Goal: Task Accomplishment & Management: Use online tool/utility

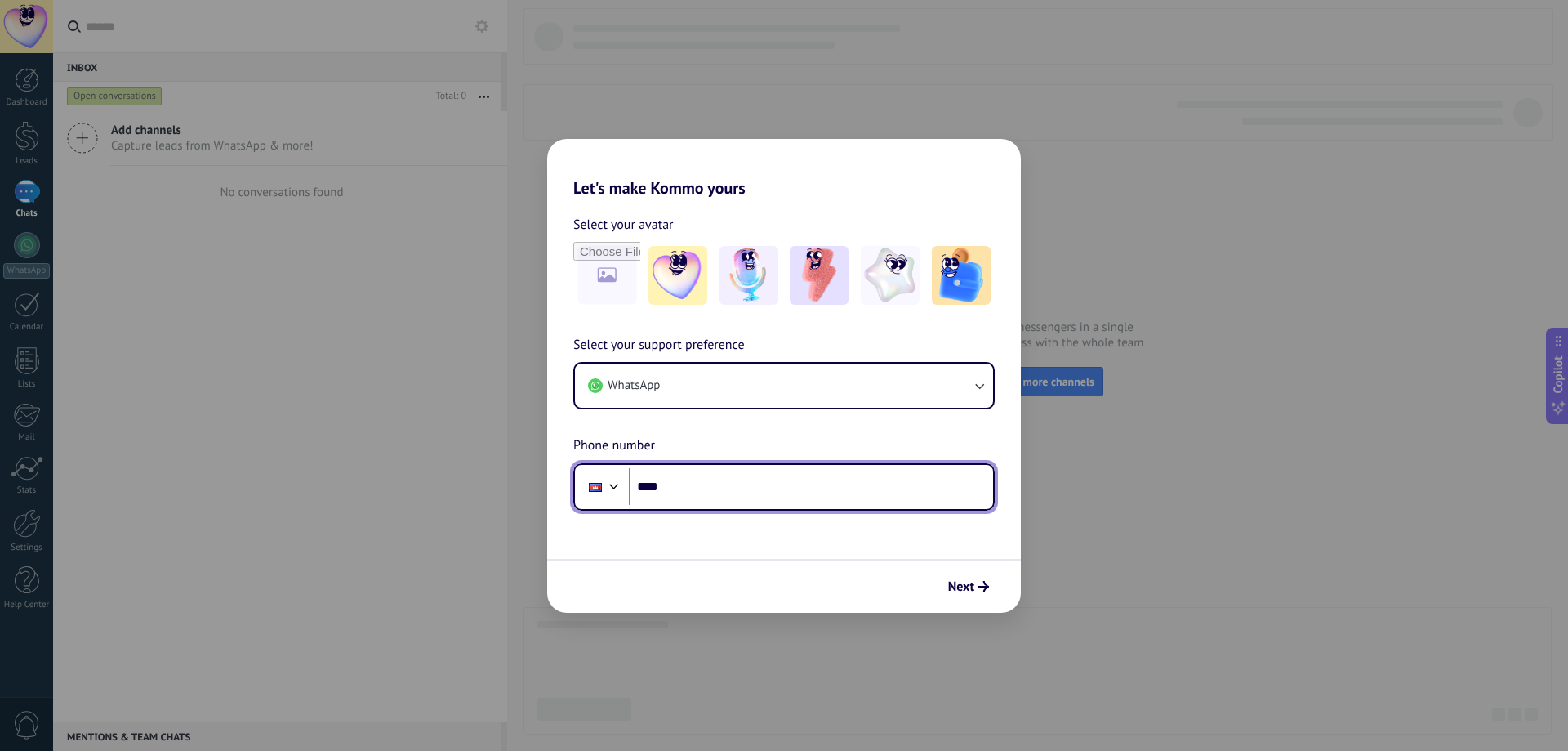
click at [607, 483] on div at bounding box center [614, 484] width 19 height 19
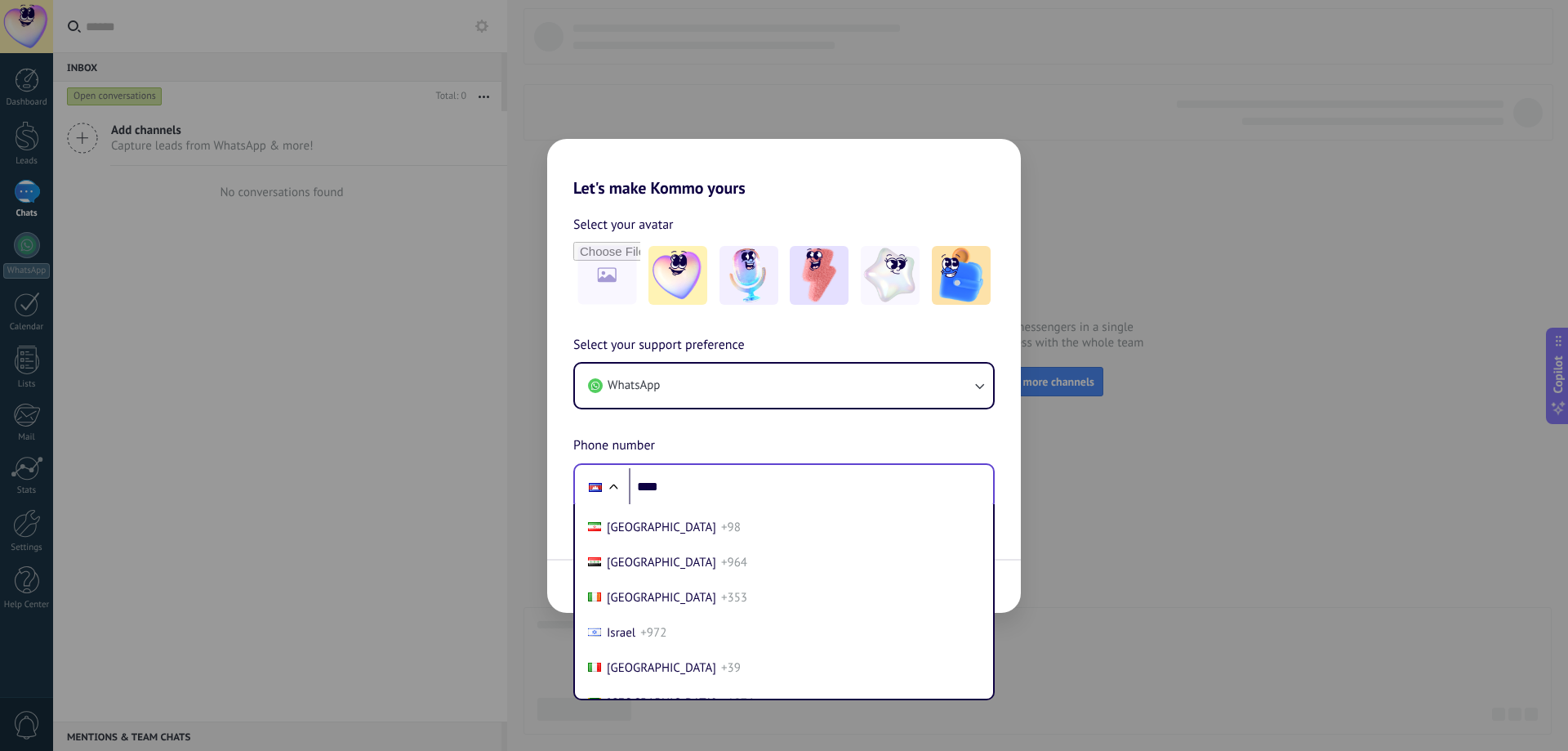
scroll to position [2918, 0]
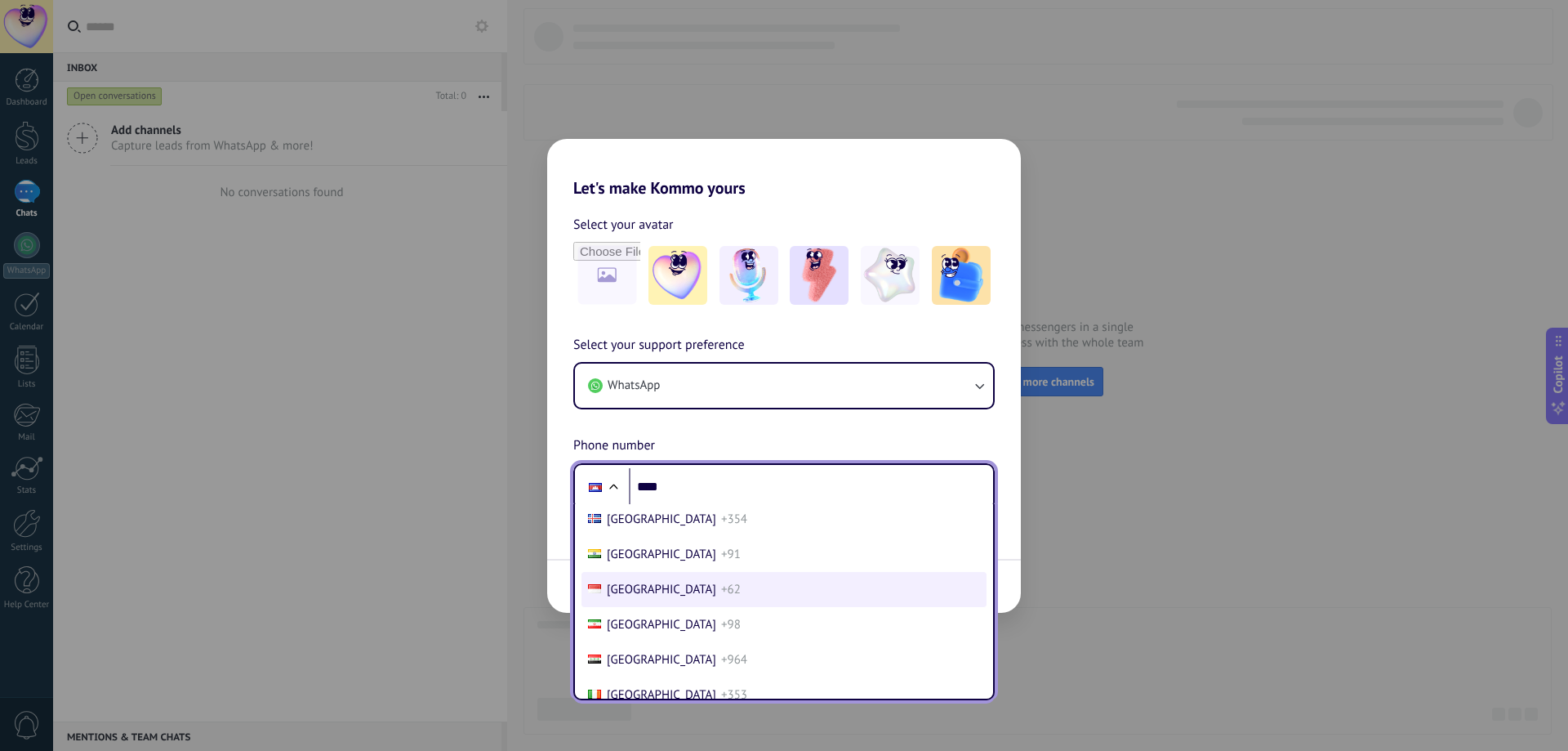
click at [693, 600] on li "Indonesia +62" at bounding box center [784, 590] width 405 height 35
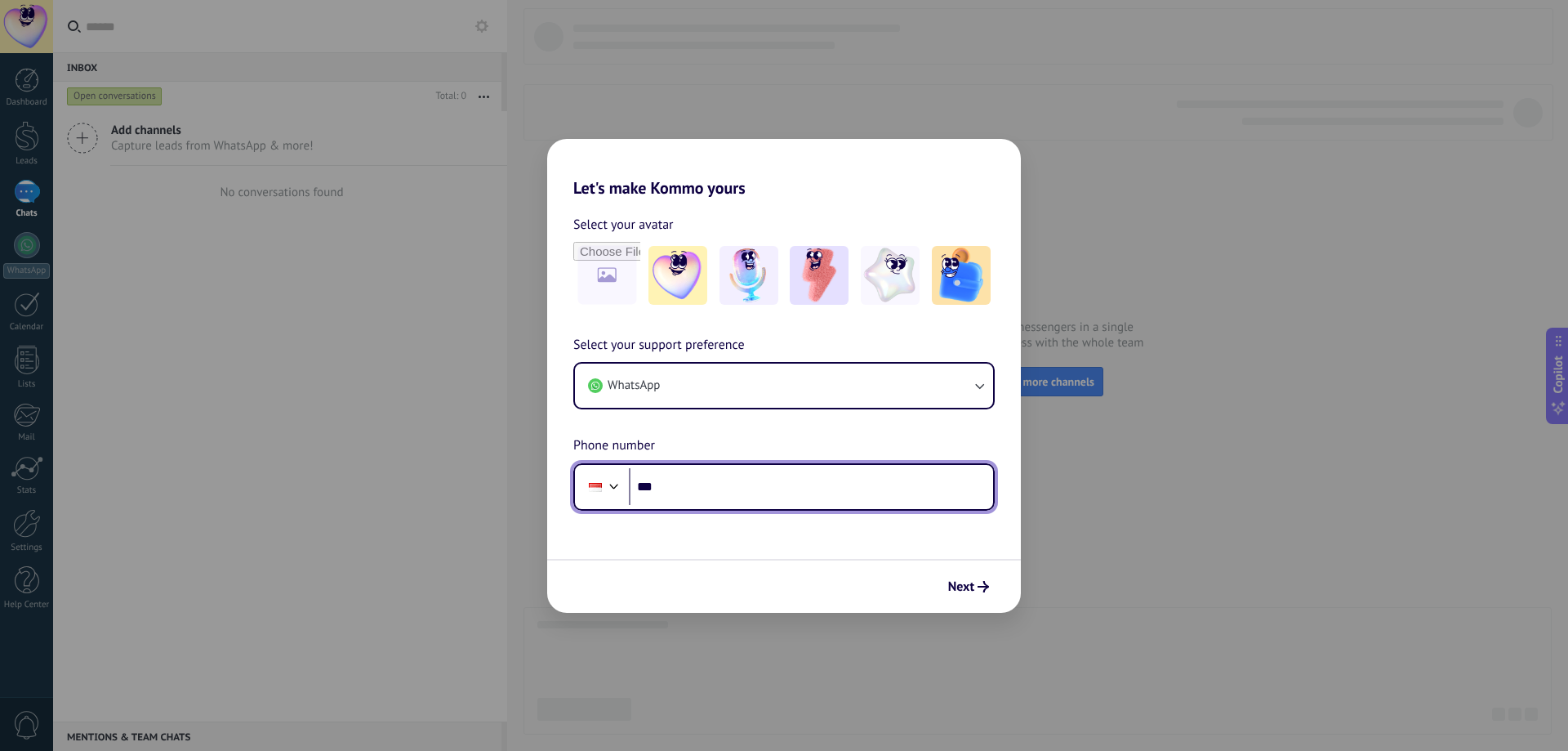
click at [799, 491] on input "***" at bounding box center [810, 487] width 364 height 38
paste input "**********"
type input "**********"
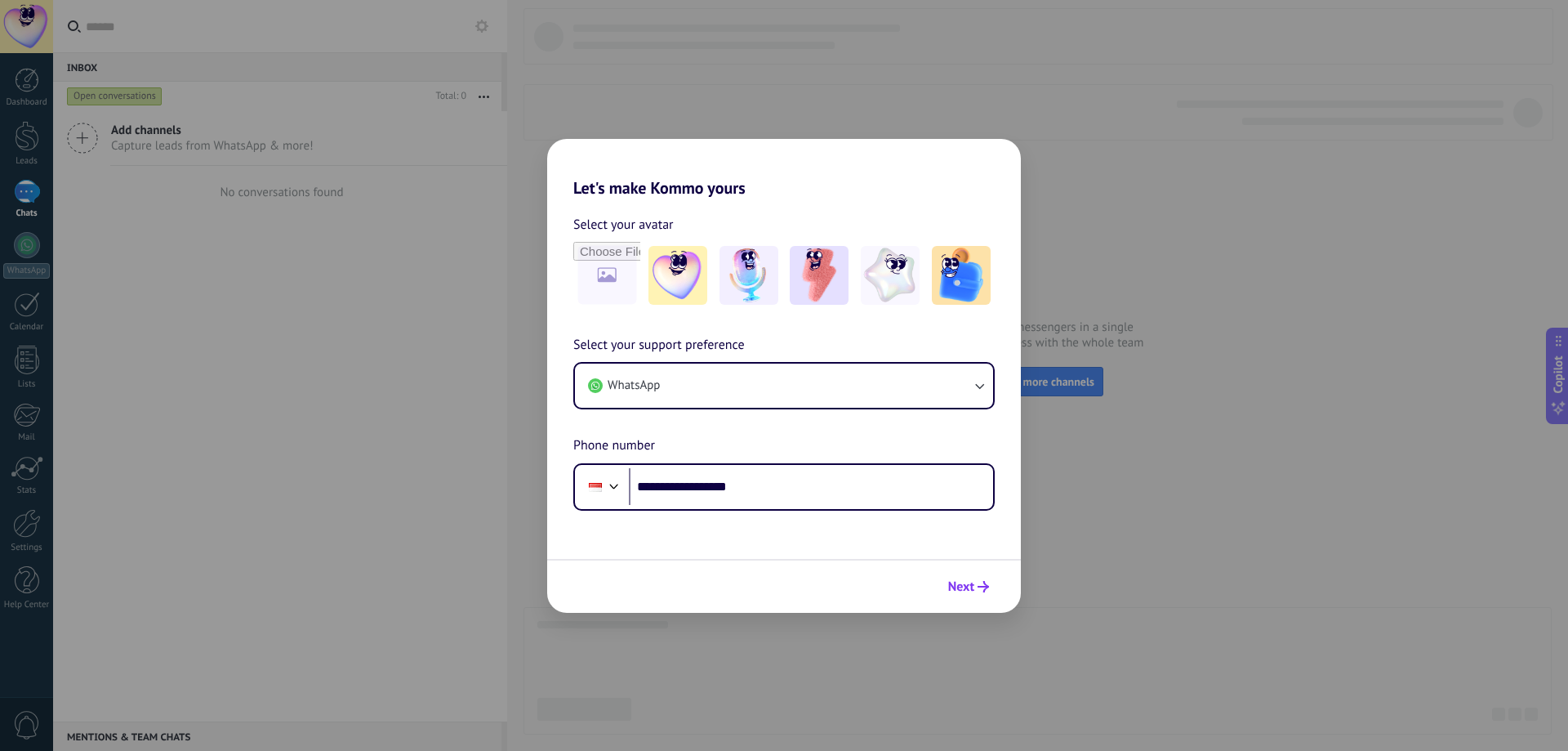
click at [982, 585] on icon "submit" at bounding box center [984, 586] width 11 height 11
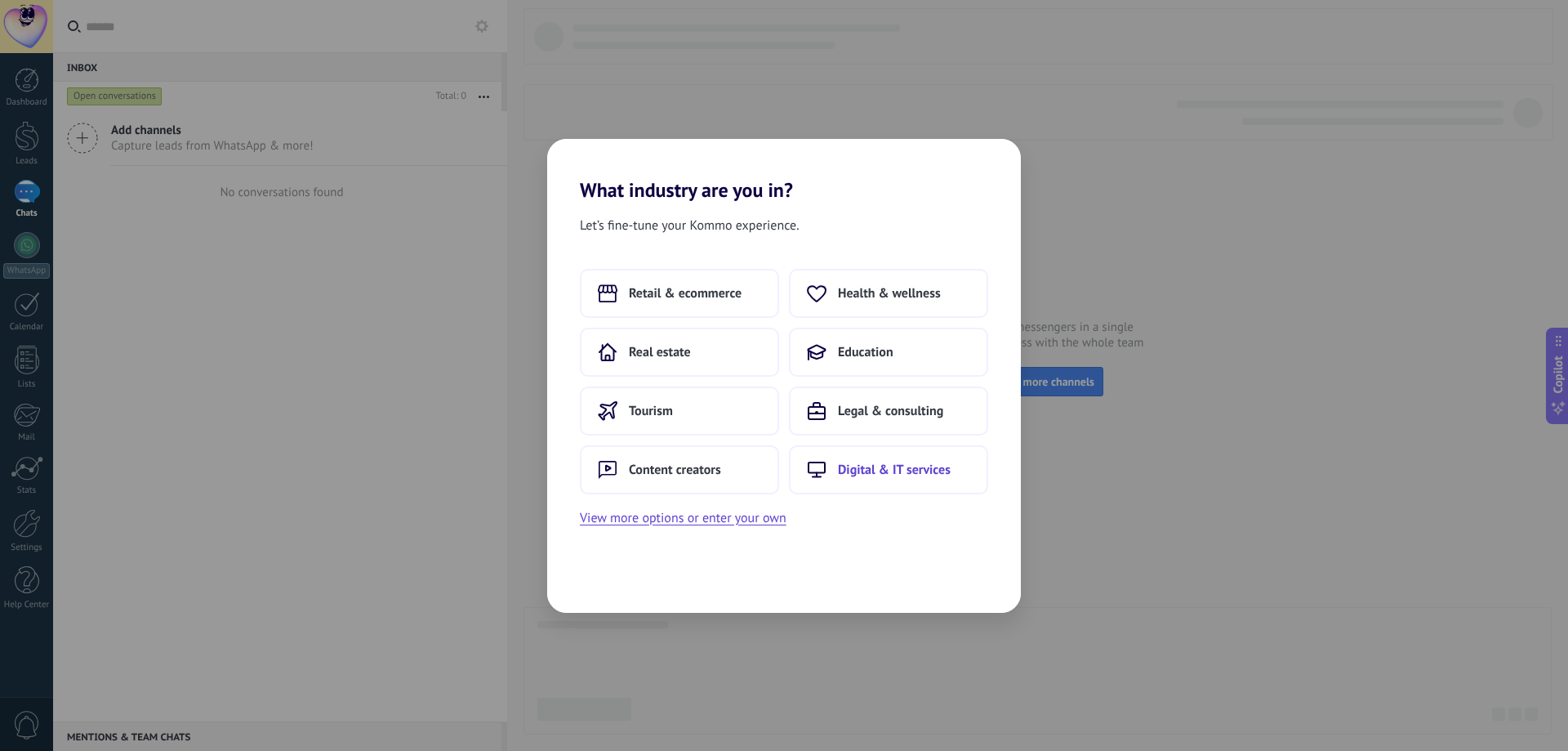
click at [888, 477] on span "Digital & IT services" at bounding box center [895, 470] width 113 height 17
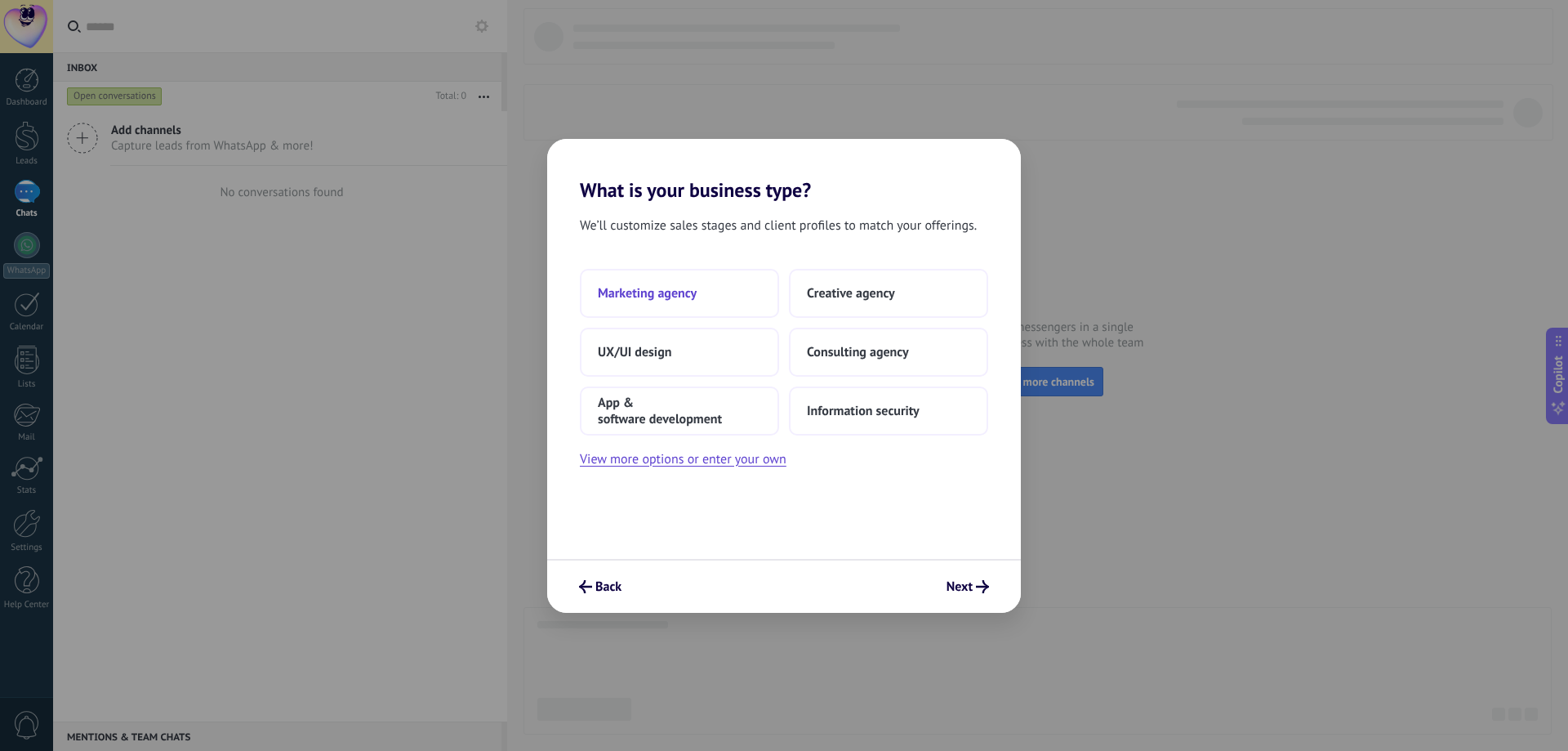
click at [656, 299] on span "Marketing agency" at bounding box center [647, 293] width 99 height 17
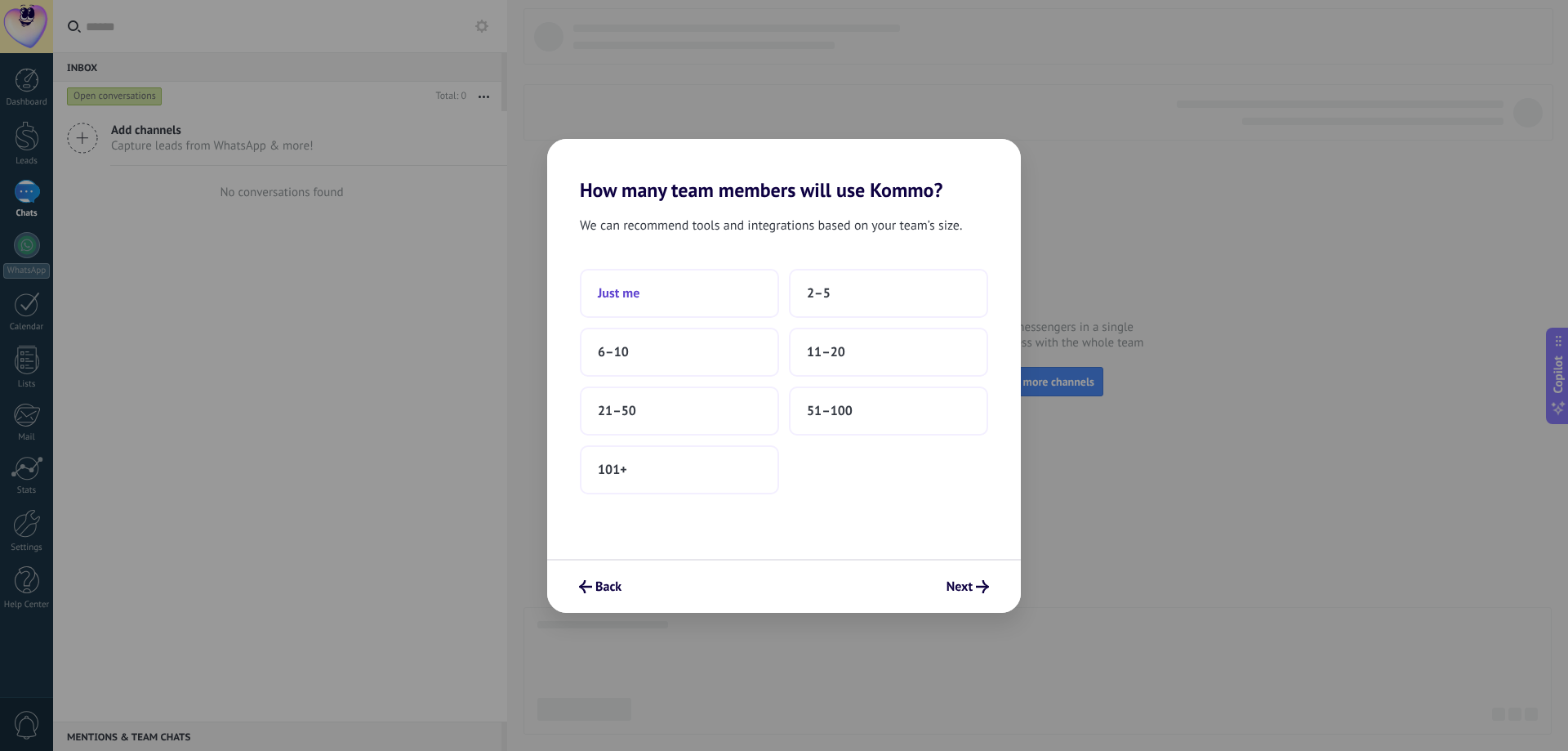
click at [646, 303] on button "Just me" at bounding box center [679, 293] width 199 height 49
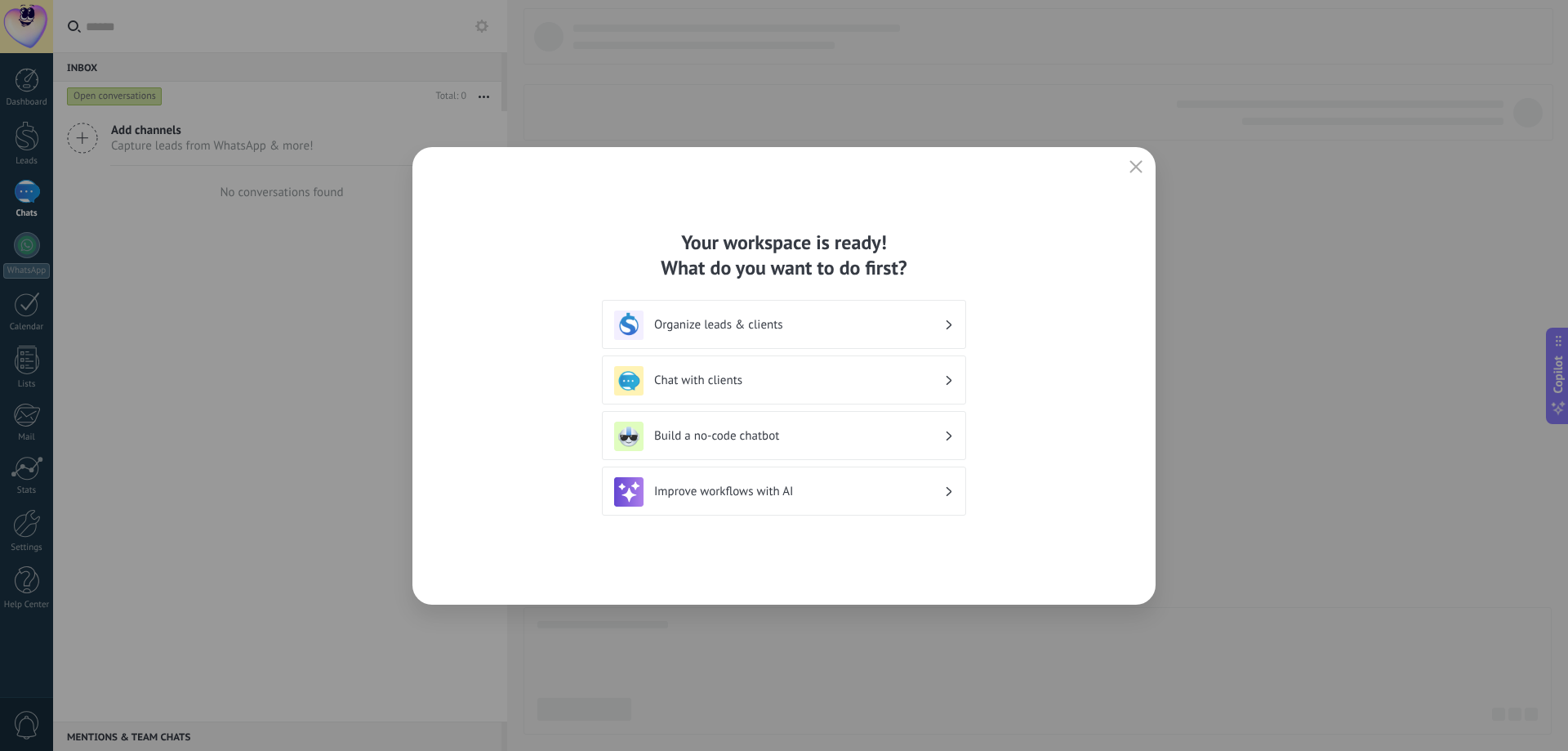
click at [740, 382] on h3 "Chat with clients" at bounding box center [799, 380] width 290 height 16
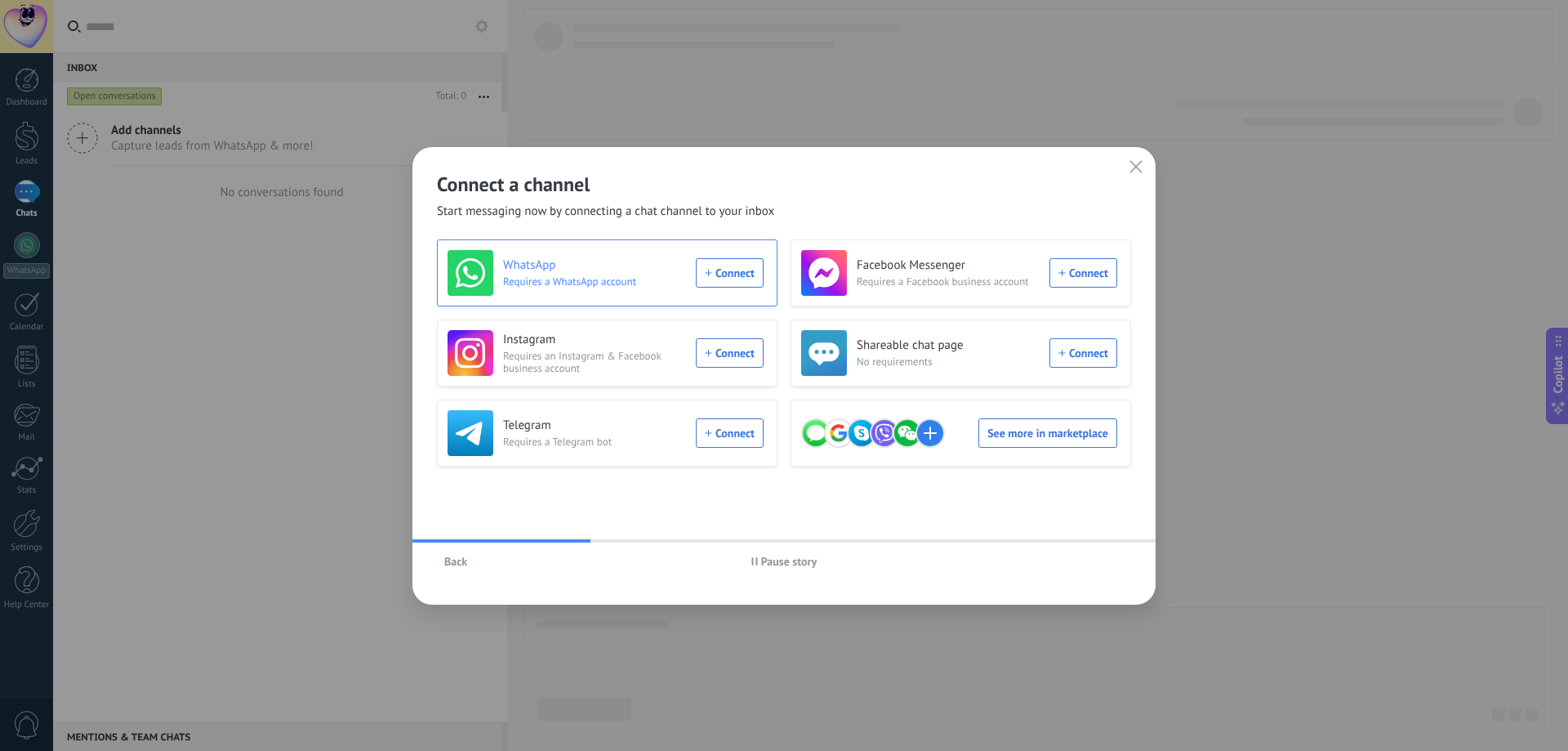
click at [733, 270] on div "WhatsApp Requires a WhatsApp account Connect" at bounding box center [606, 273] width 316 height 45
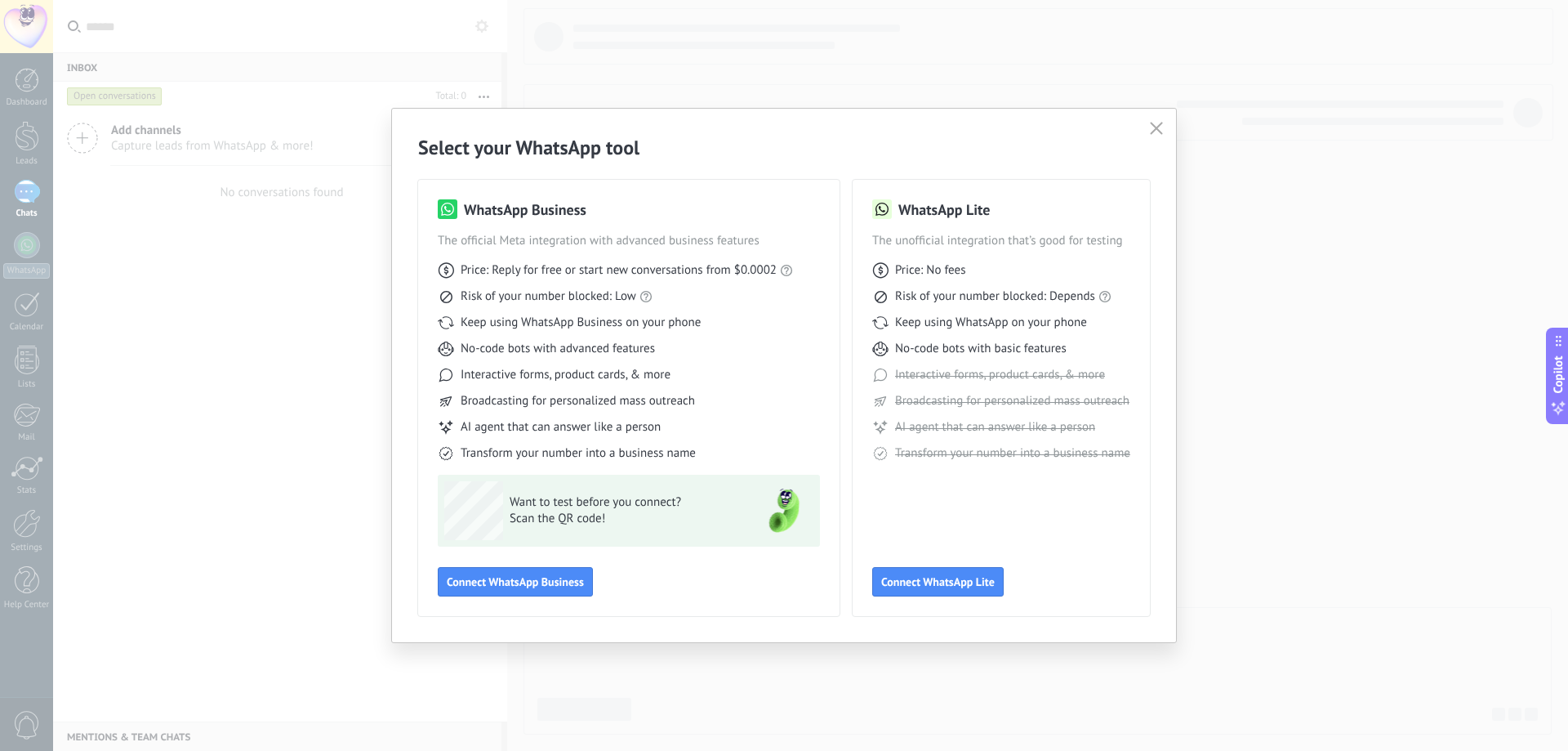
click at [218, 371] on div "Select your WhatsApp tool WhatsApp Business The official Meta integration with …" at bounding box center [784, 376] width 1568 height 751
click at [535, 584] on span "Connect WhatsApp Business" at bounding box center [516, 581] width 137 height 11
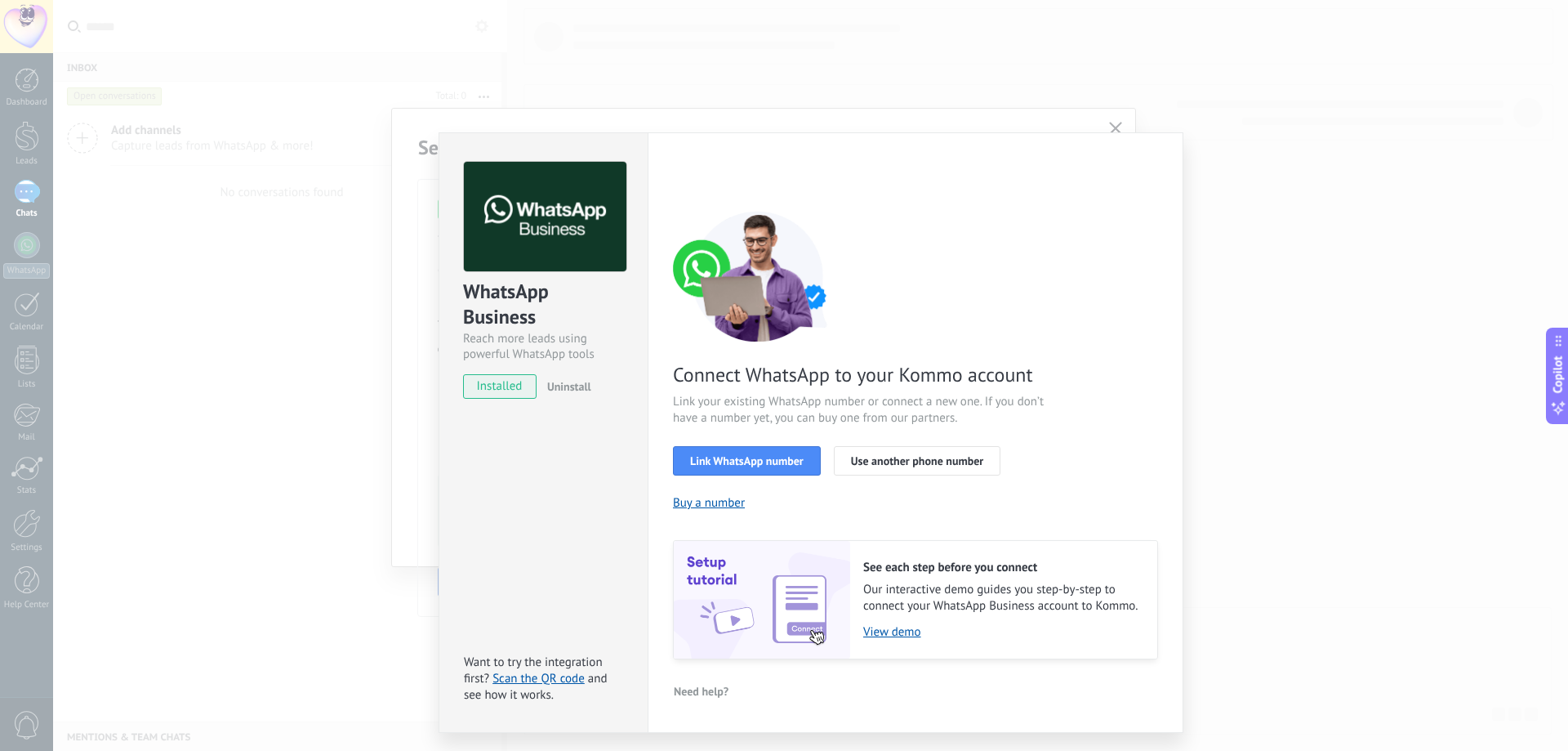
click at [331, 488] on div "WhatsApp Business Reach more leads using powerful WhatsApp tools installed Unin…" at bounding box center [810, 376] width 1515 height 751
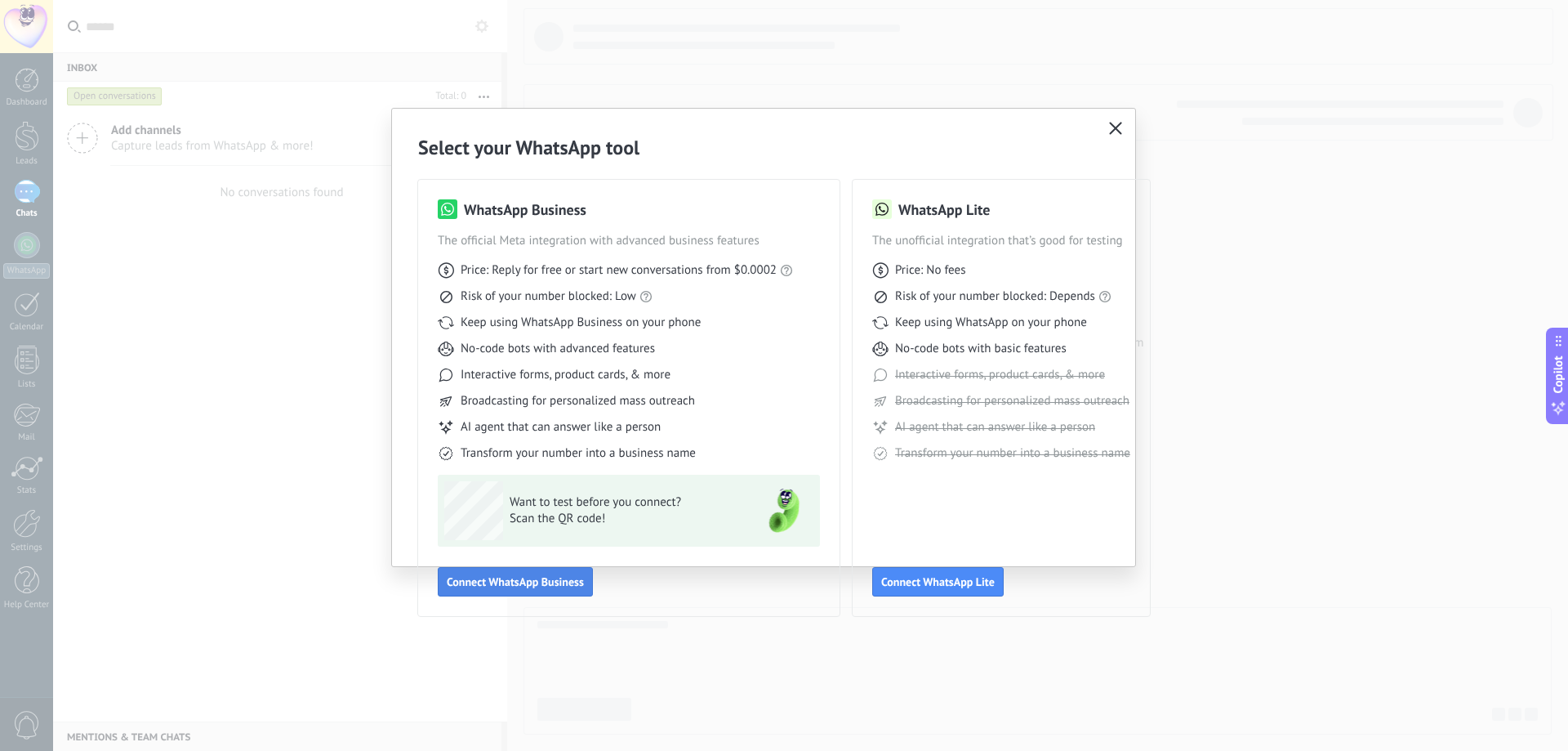
click at [517, 579] on span "Connect WhatsApp Business" at bounding box center [516, 581] width 137 height 11
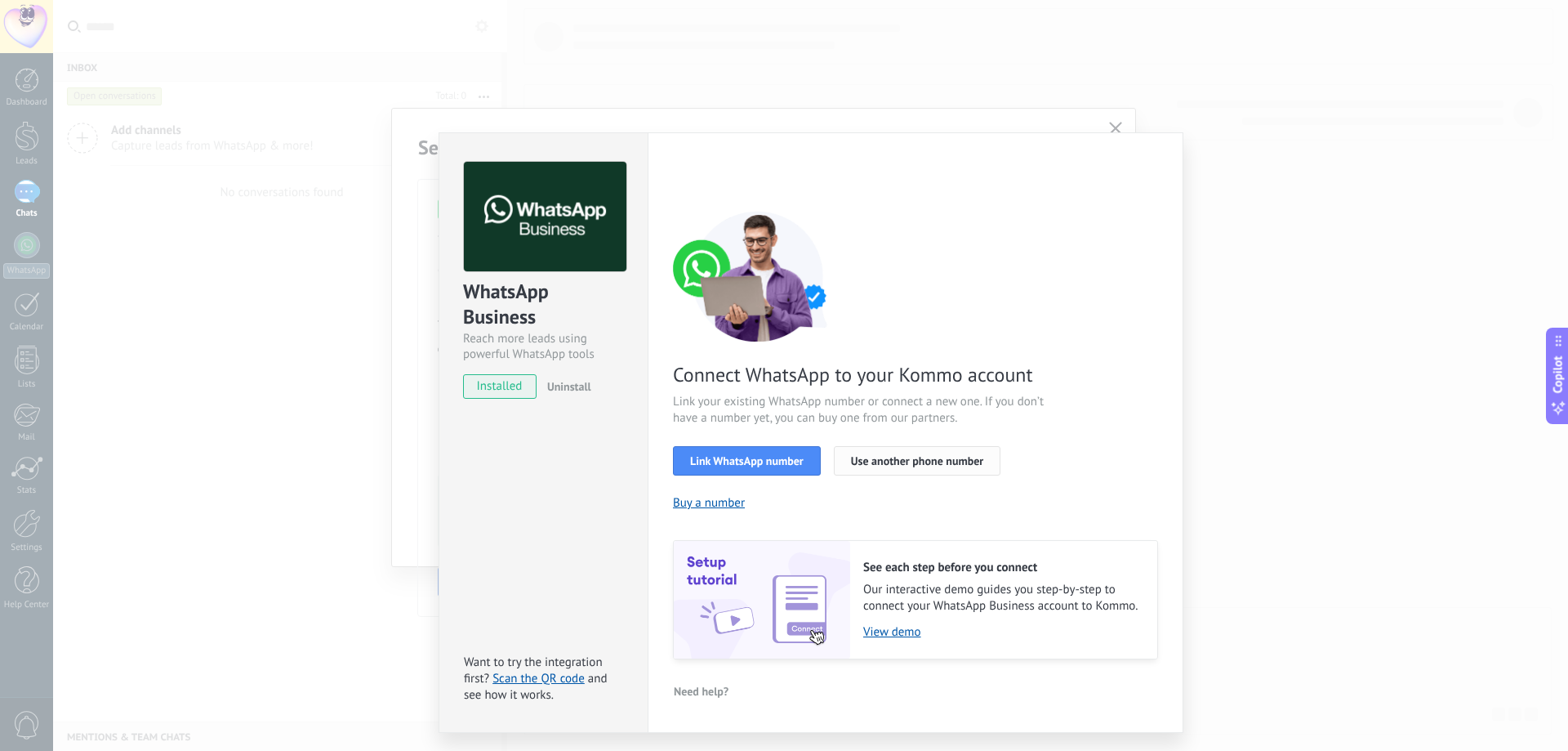
click at [924, 459] on span "Use another phone number" at bounding box center [917, 461] width 133 height 11
click at [754, 463] on span "Link WhatsApp number" at bounding box center [746, 461] width 113 height 11
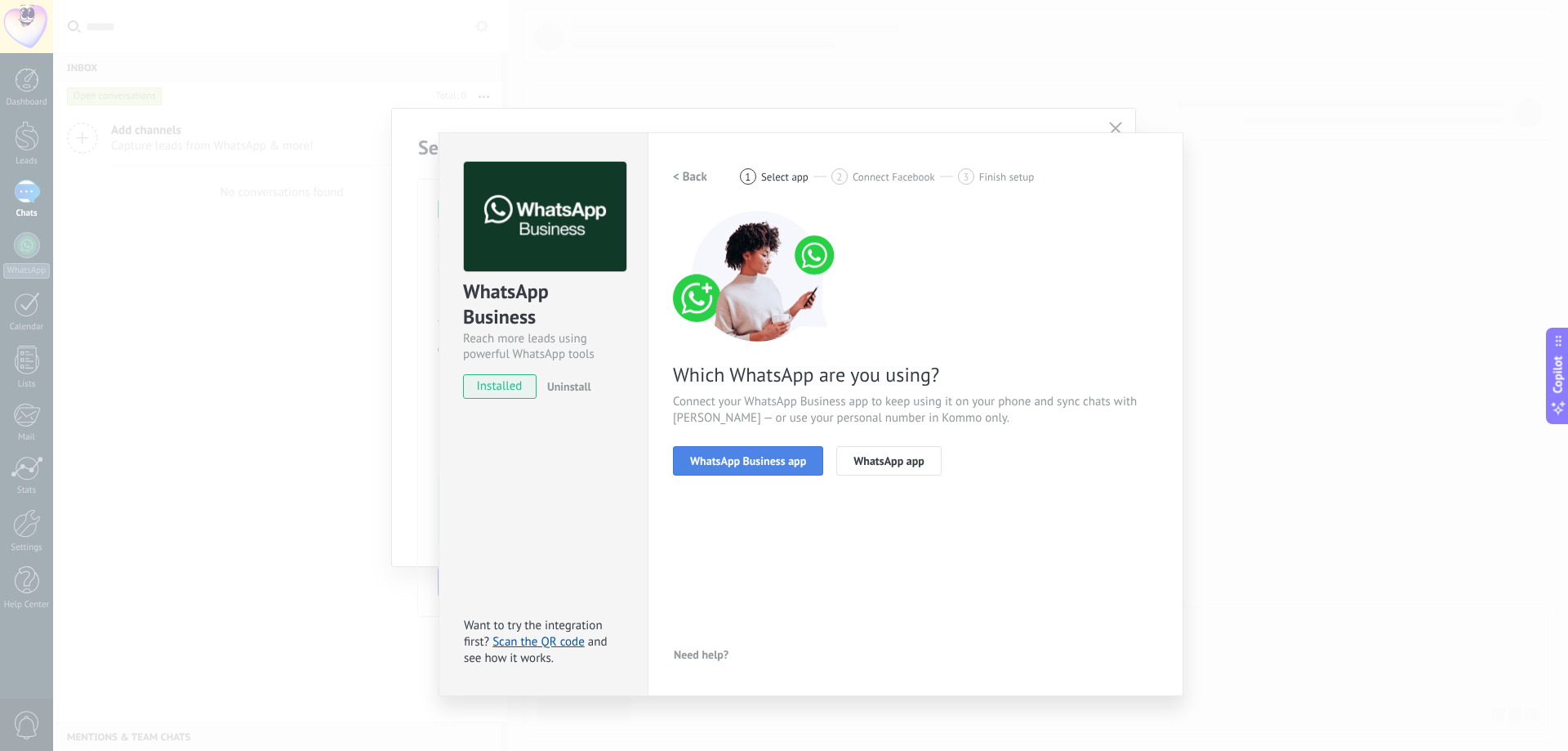
click at [758, 473] on button "WhatsApp Business app" at bounding box center [748, 461] width 150 height 30
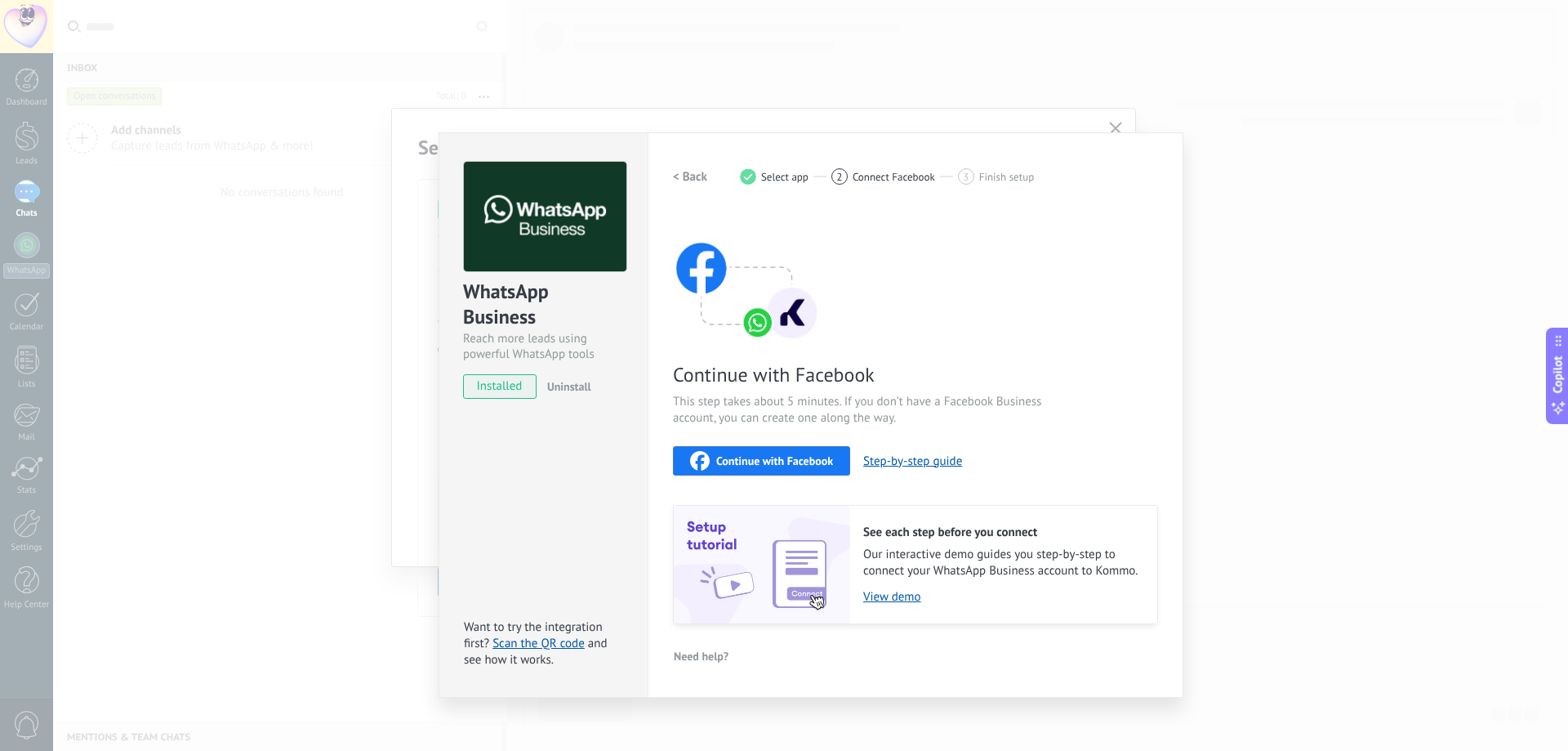
click at [783, 461] on span "Continue with Facebook" at bounding box center [775, 461] width 117 height 11
click at [358, 523] on div "WhatsApp Business Reach more leads using powerful WhatsApp tools installed Unin…" at bounding box center [810, 376] width 1515 height 751
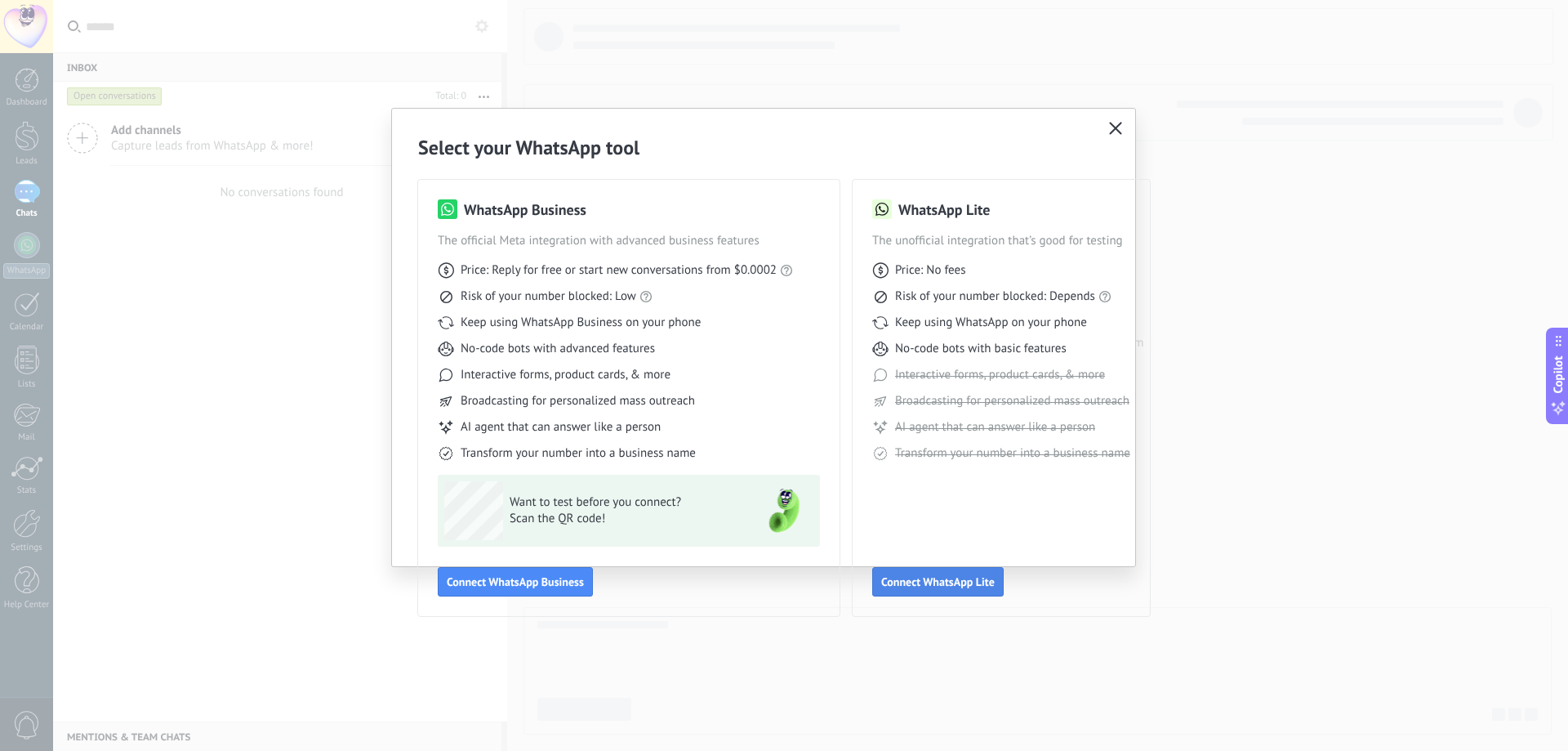
click at [946, 577] on span "Connect WhatsApp Lite" at bounding box center [938, 581] width 113 height 11
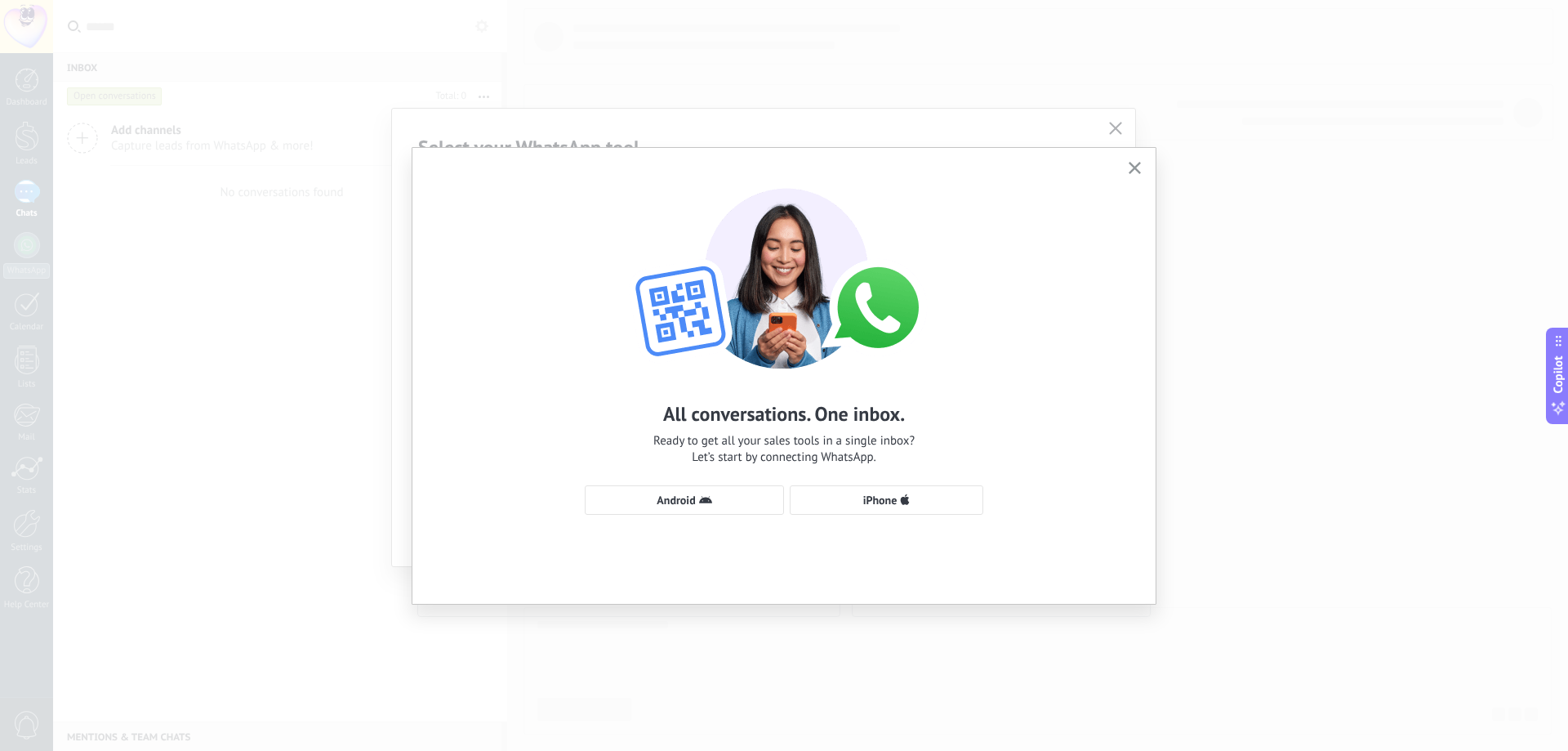
click at [1129, 167] on icon "button" at bounding box center [1135, 167] width 12 height 12
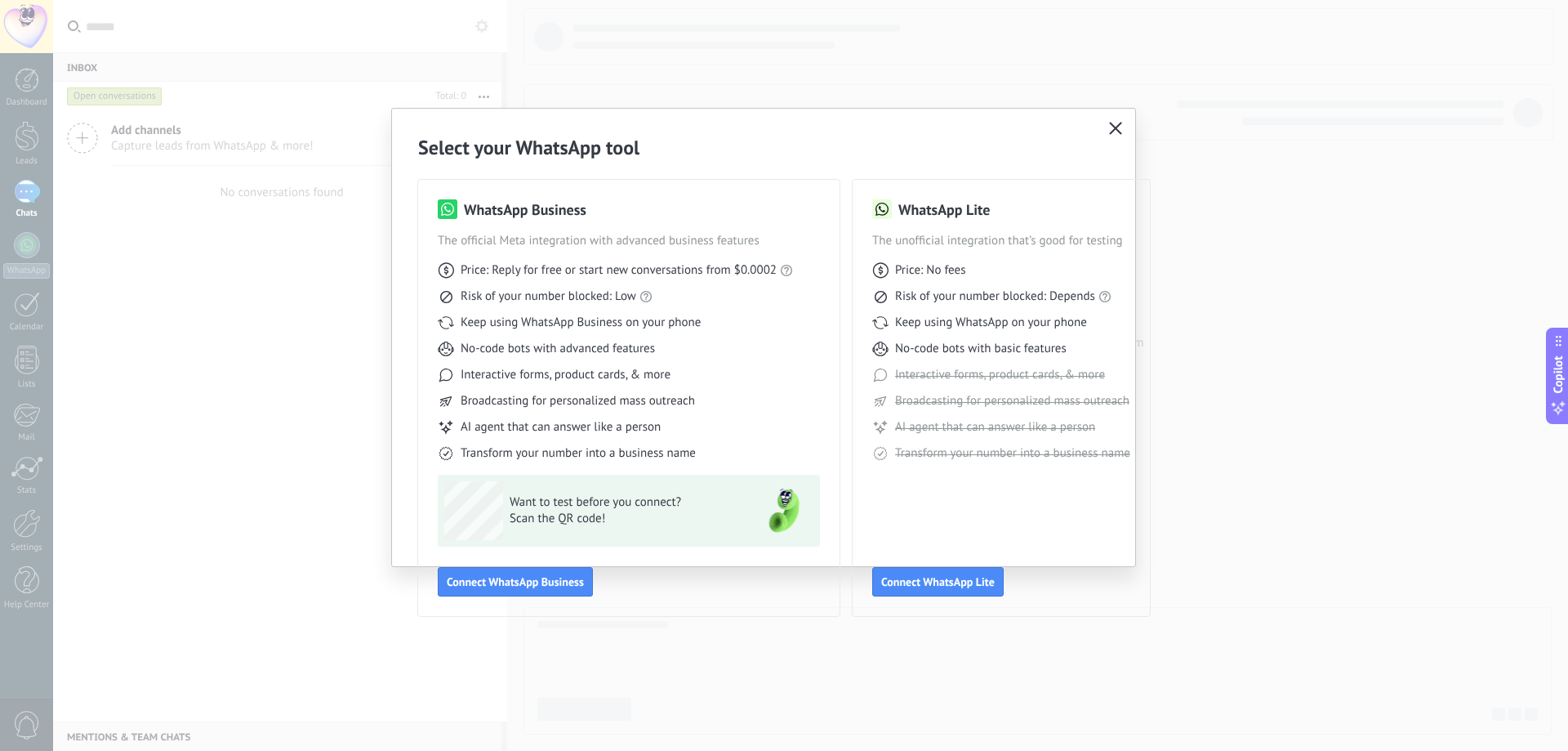
click at [272, 408] on div "Select your WhatsApp tool WhatsApp Business The official Meta integration with …" at bounding box center [784, 376] width 1568 height 751
click at [512, 590] on button "Connect WhatsApp Business" at bounding box center [515, 581] width 155 height 30
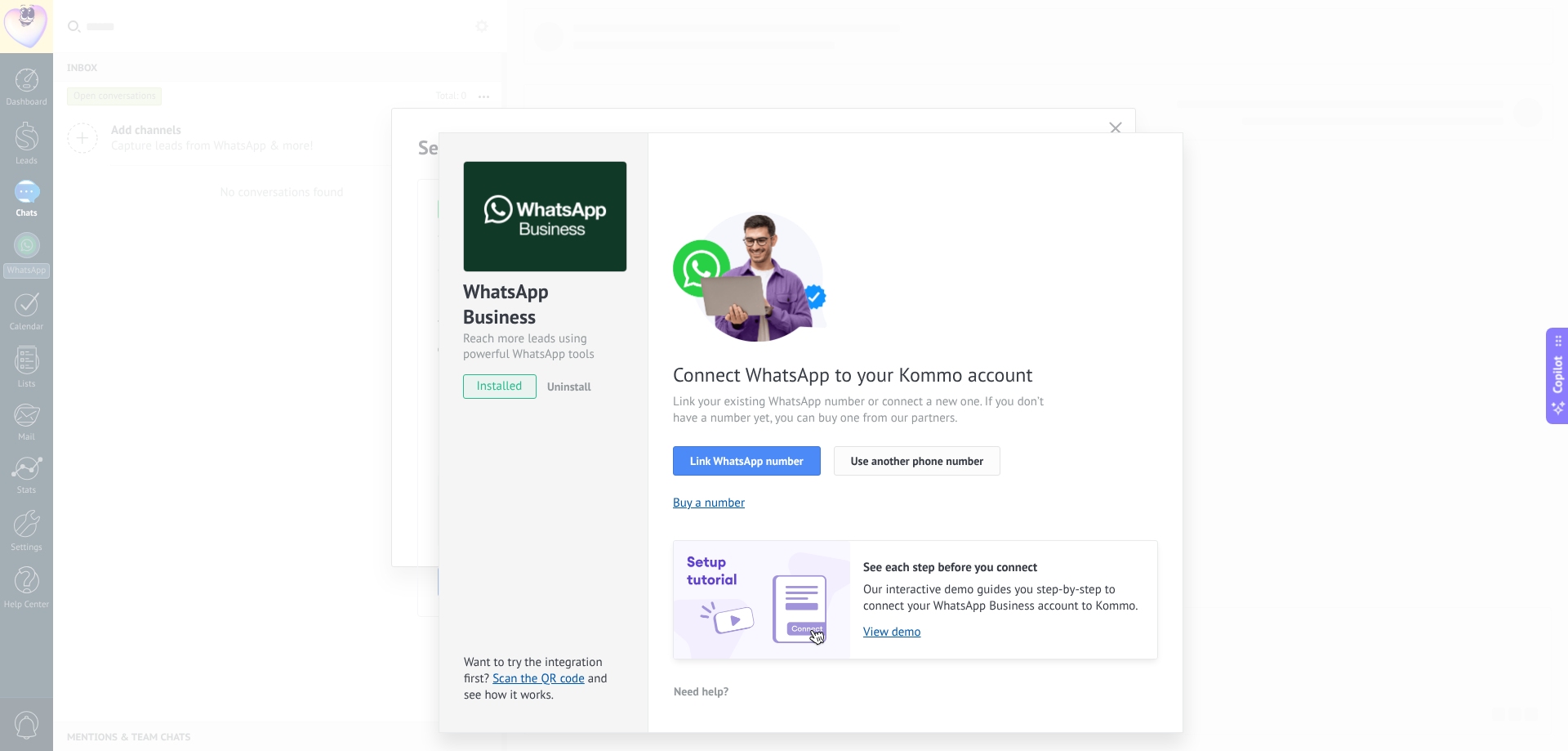
click at [913, 447] on button "Use another phone number" at bounding box center [917, 461] width 167 height 30
